Goal: Learn about a topic

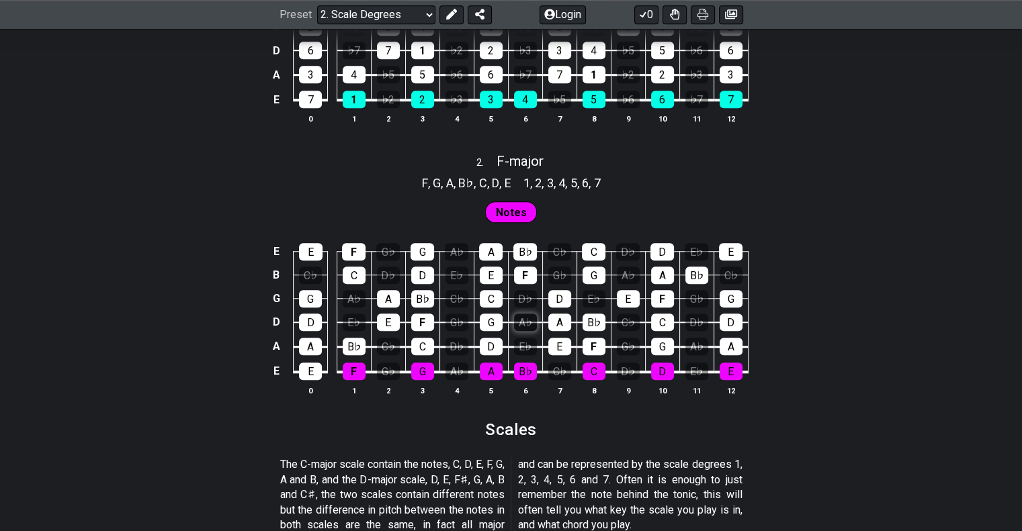
scroll to position [1075, 0]
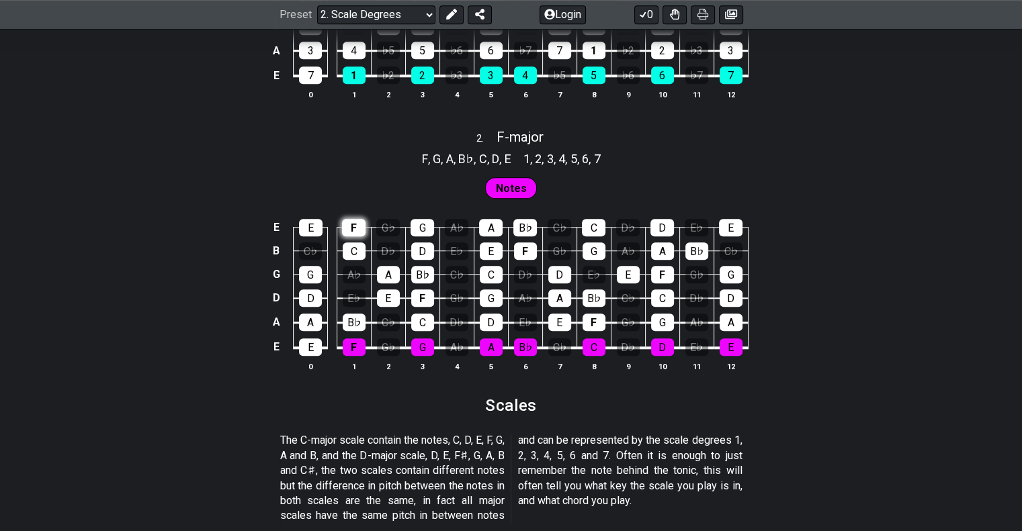
click at [353, 226] on div "F" at bounding box center [354, 227] width 24 height 17
click at [351, 228] on div "F" at bounding box center [354, 227] width 24 height 17
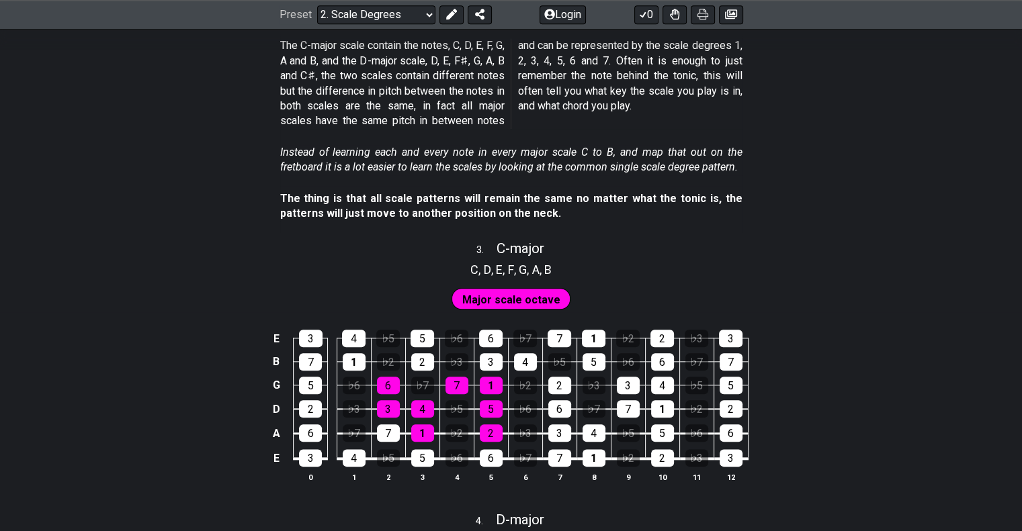
scroll to position [1478, 0]
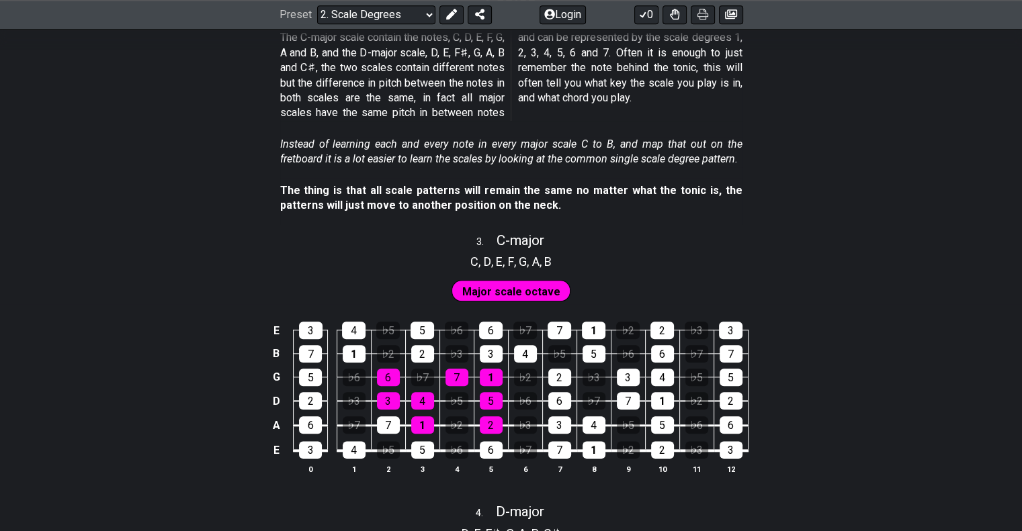
click at [527, 294] on span "Major scale octave" at bounding box center [511, 291] width 98 height 19
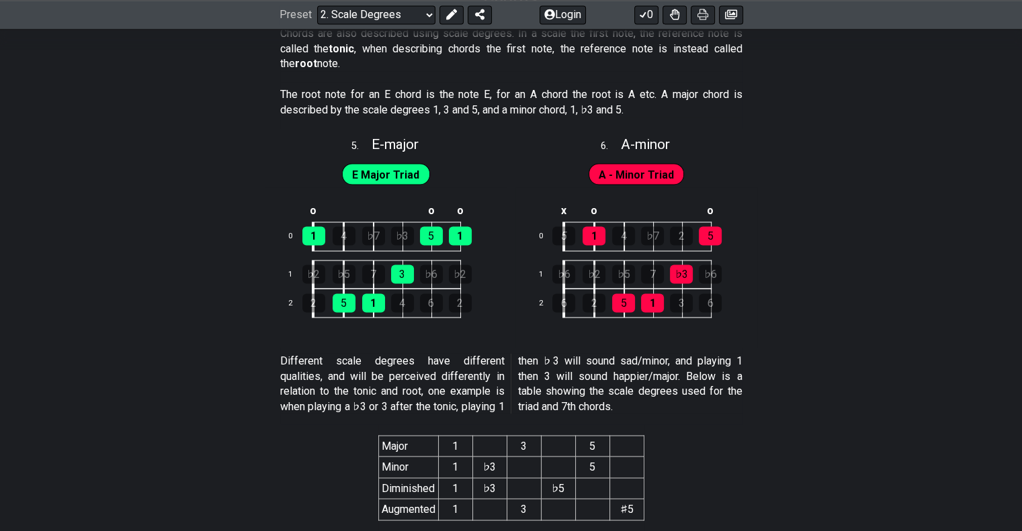
scroll to position [2284, 0]
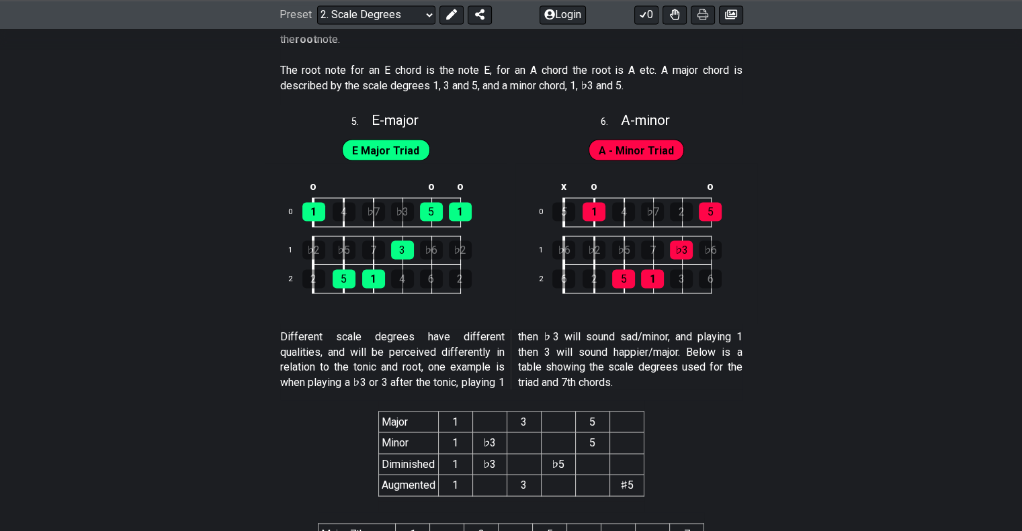
drag, startPoint x: 377, startPoint y: 159, endPoint x: 570, endPoint y: 335, distance: 261.6
click at [379, 158] on span "E Major Triad" at bounding box center [385, 150] width 67 height 19
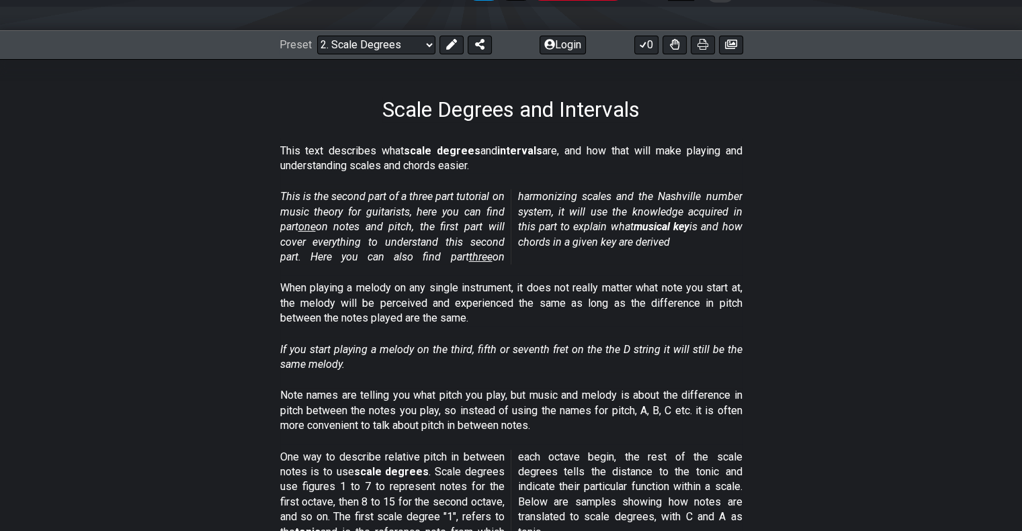
scroll to position [0, 0]
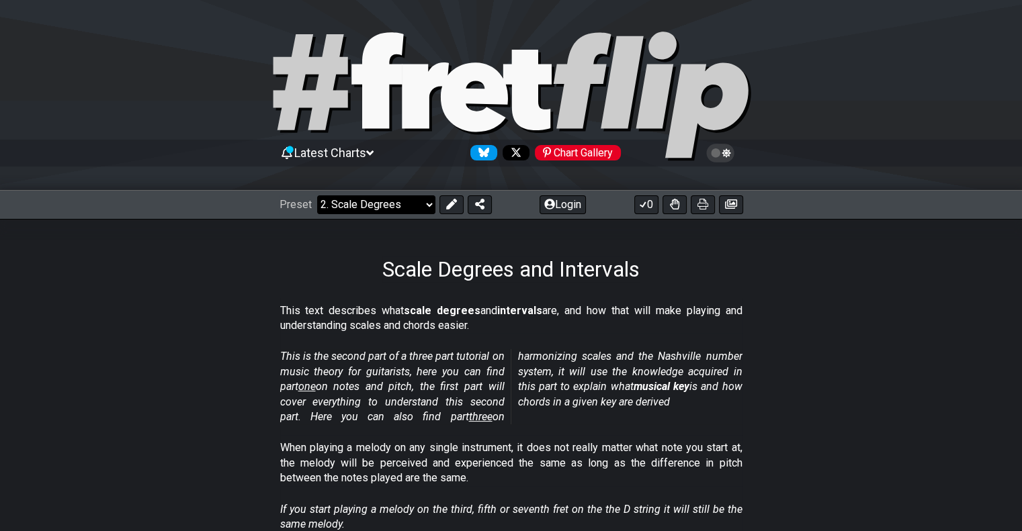
click at [366, 203] on select "Welcome to #fretflip! Initial Preset Custom Preset Minor Pentatonic Major Penta…" at bounding box center [376, 205] width 118 height 19
click at [317, 196] on select "Welcome to #fretflip! Initial Preset Custom Preset Minor Pentatonic Major Penta…" at bounding box center [376, 205] width 118 height 19
select select "/scale-degrees-and-intervals"
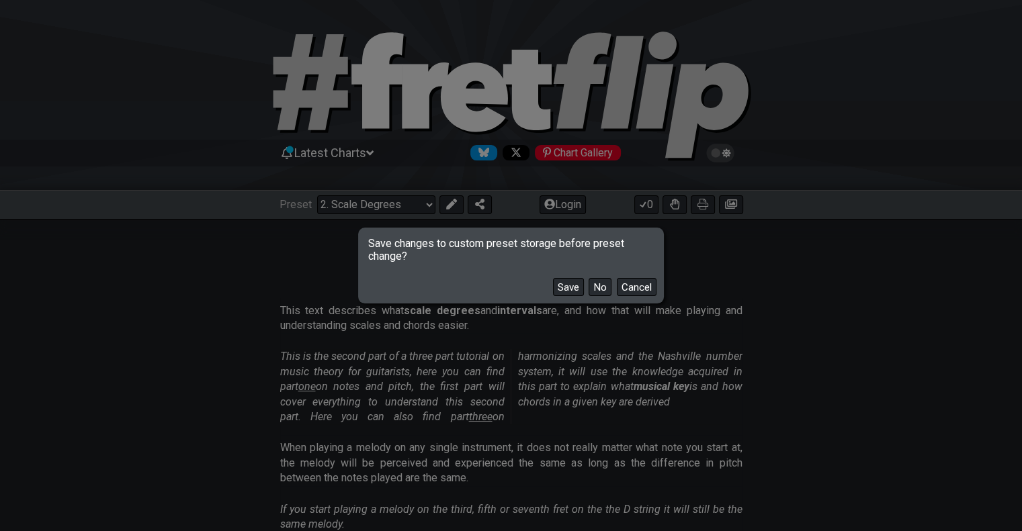
click at [640, 290] on button "Cancel" at bounding box center [637, 287] width 40 height 18
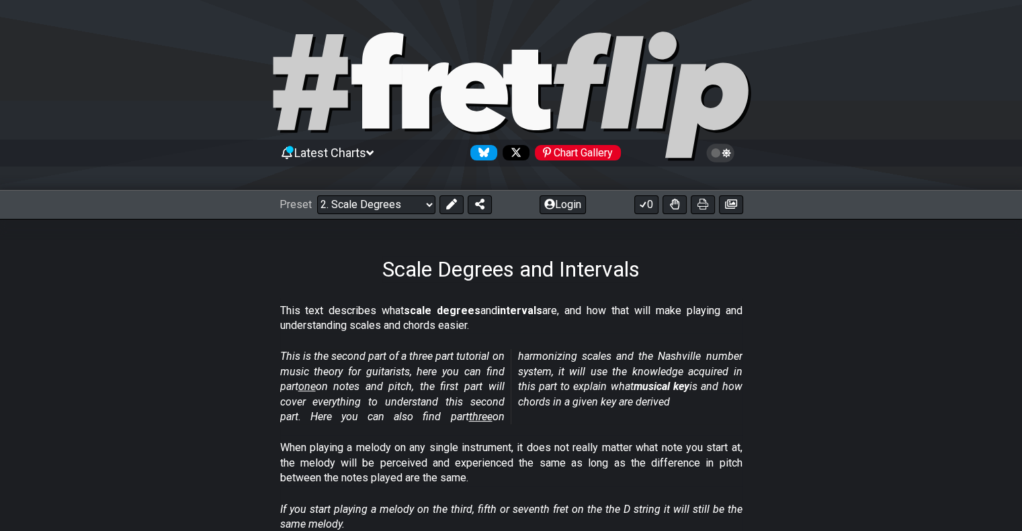
click at [597, 154] on div "Chart Gallery" at bounding box center [578, 152] width 86 height 15
